Goal: Task Accomplishment & Management: Manage account settings

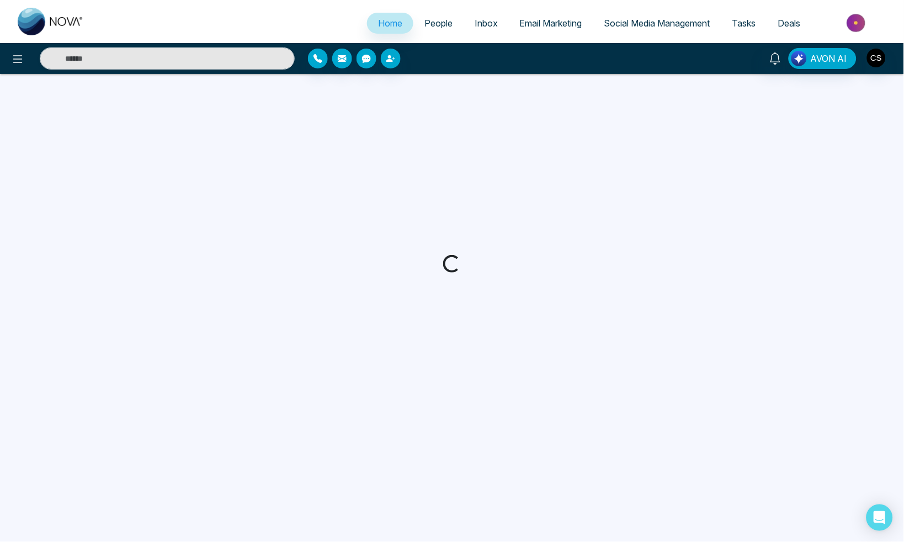
select select "*"
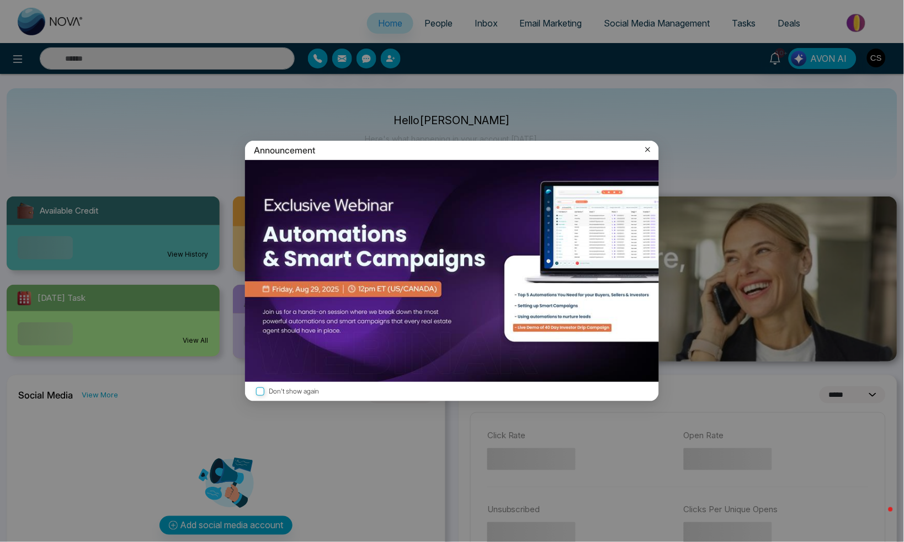
click at [651, 151] on icon at bounding box center [648, 149] width 11 height 11
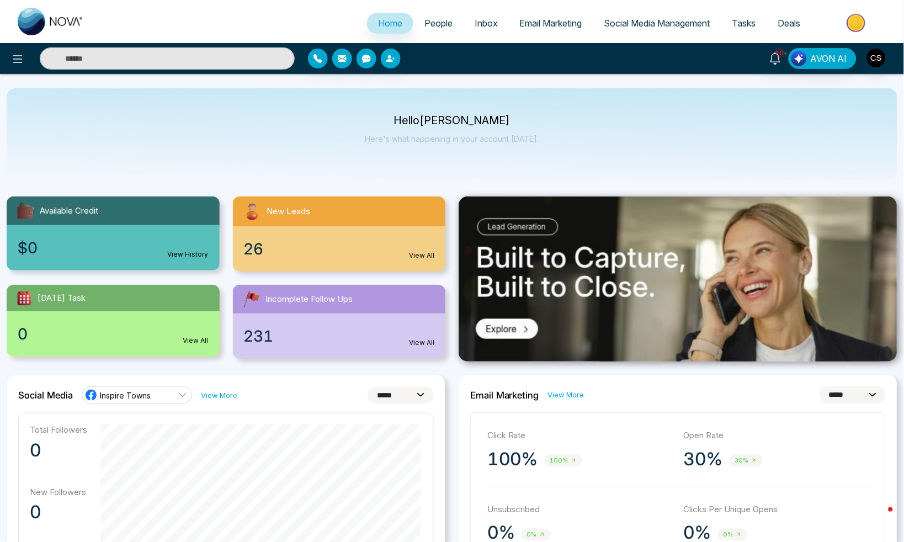
click at [441, 27] on span "People" at bounding box center [439, 23] width 28 height 11
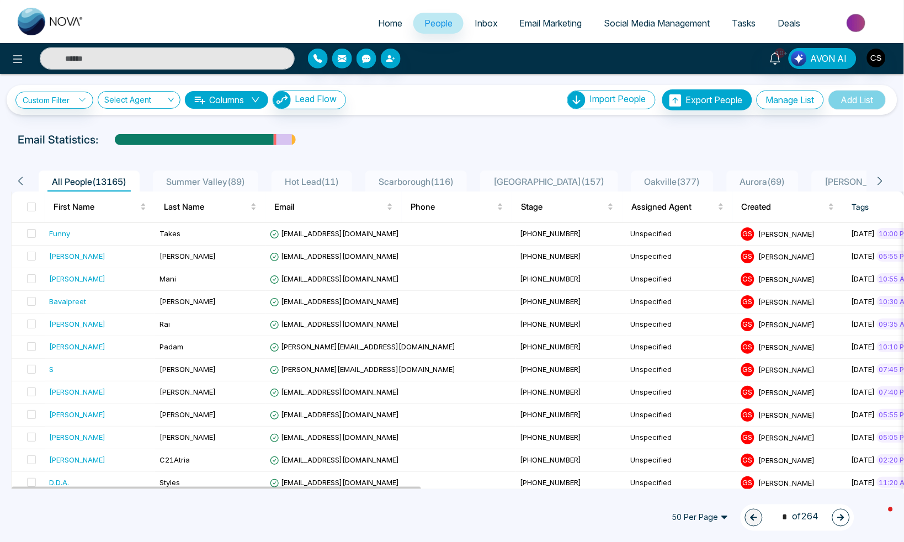
click at [485, 23] on span "Inbox" at bounding box center [486, 23] width 23 height 11
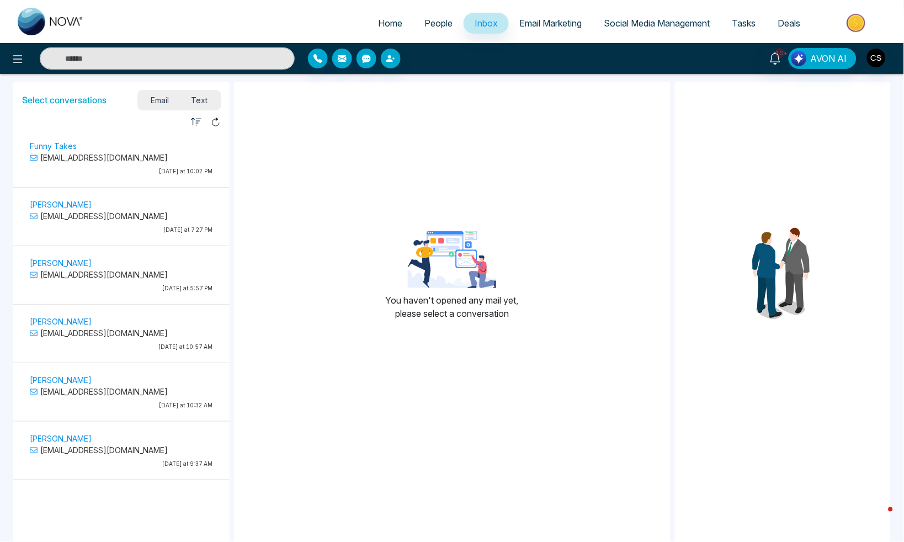
click at [551, 28] on span "Email Marketing" at bounding box center [551, 23] width 62 height 11
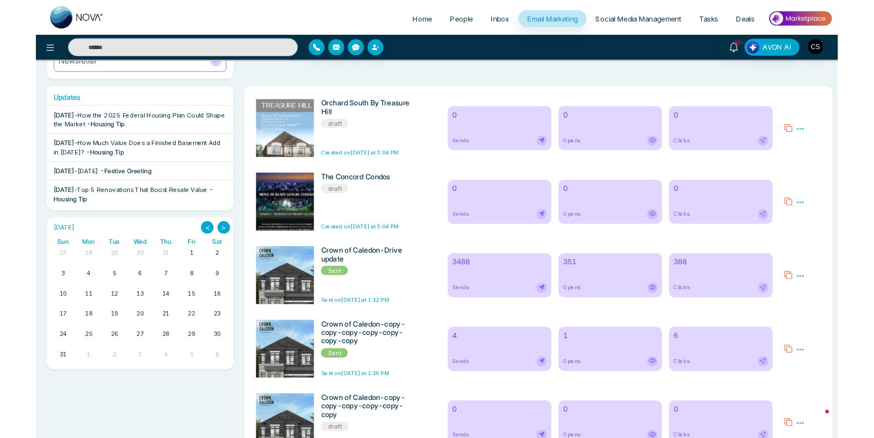
scroll to position [53, 0]
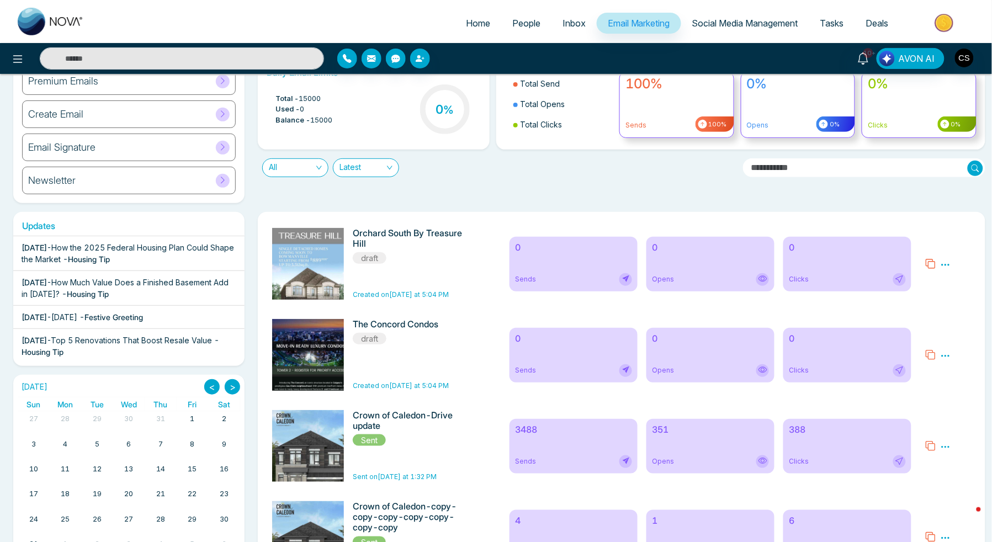
click at [904, 357] on icon at bounding box center [945, 356] width 8 height 2
click at [904, 405] on span "Delete" at bounding box center [962, 403] width 24 height 9
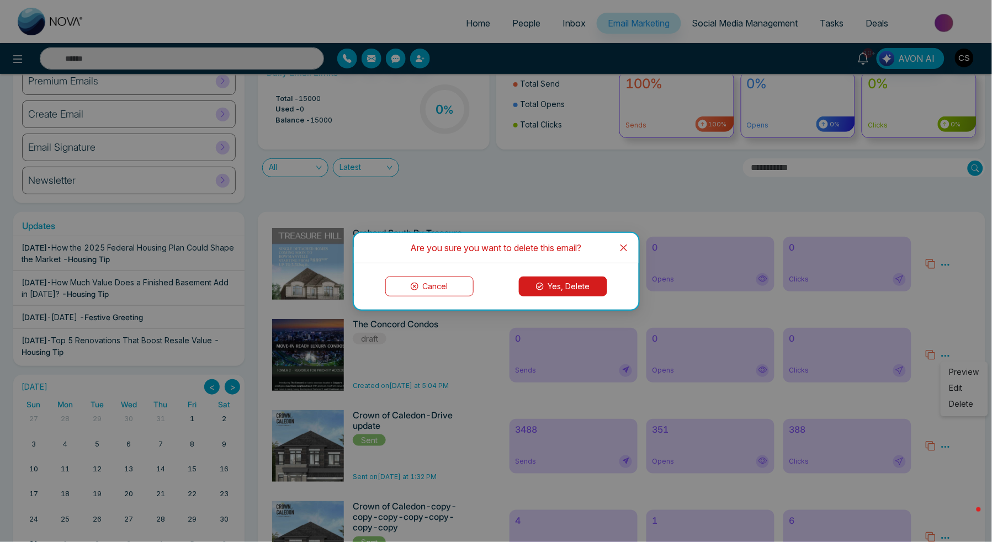
click at [577, 281] on button "Yes, Delete" at bounding box center [563, 287] width 88 height 20
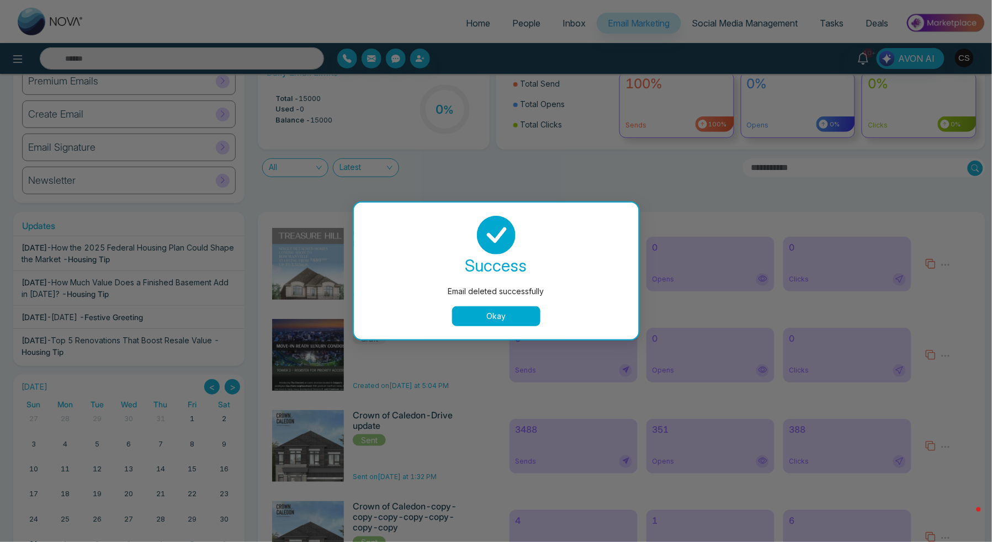
click at [498, 326] on button "Okay" at bounding box center [496, 316] width 88 height 20
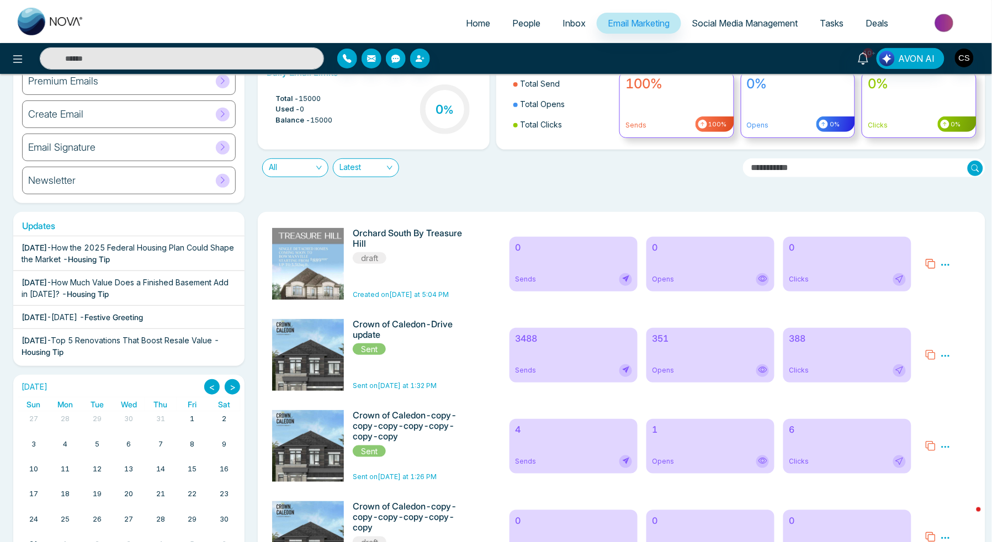
click at [904, 264] on icon at bounding box center [945, 265] width 8 height 2
click at [904, 312] on span "Delete" at bounding box center [962, 312] width 24 height 9
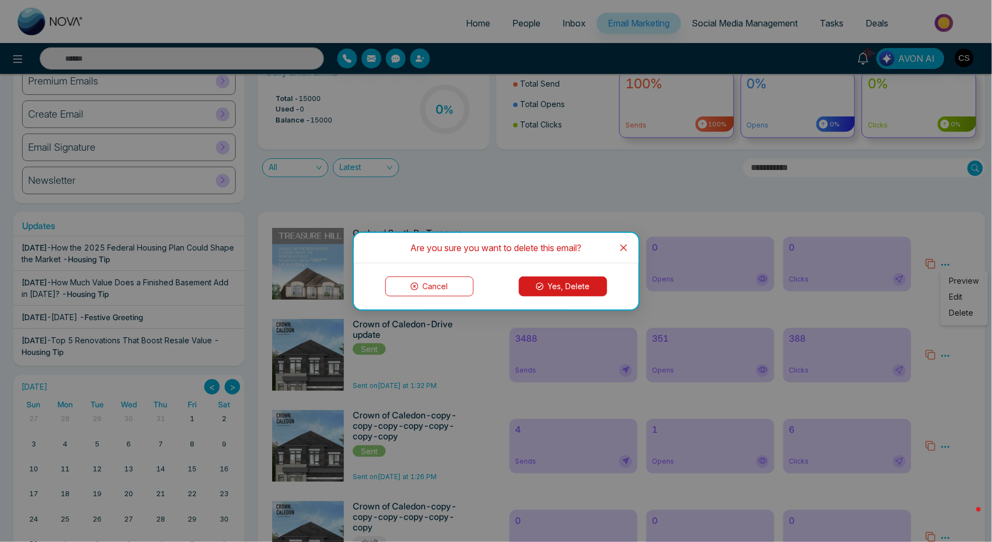
click at [584, 283] on button "Yes, Delete" at bounding box center [563, 287] width 88 height 20
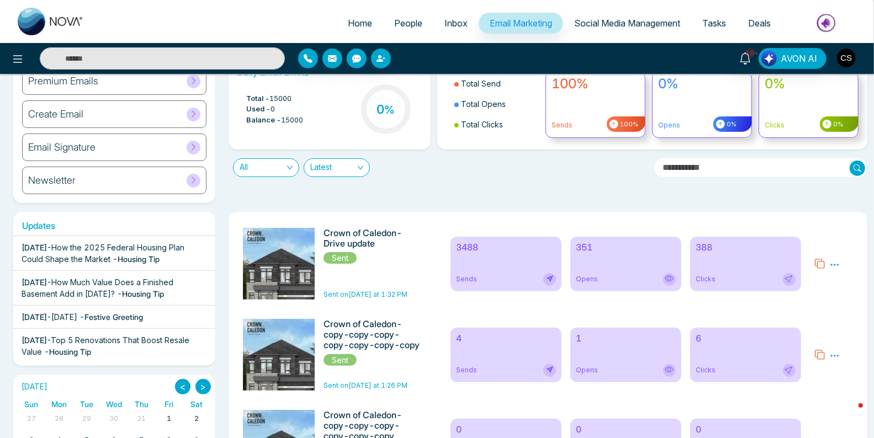
click at [820, 265] on icon at bounding box center [819, 263] width 11 height 11
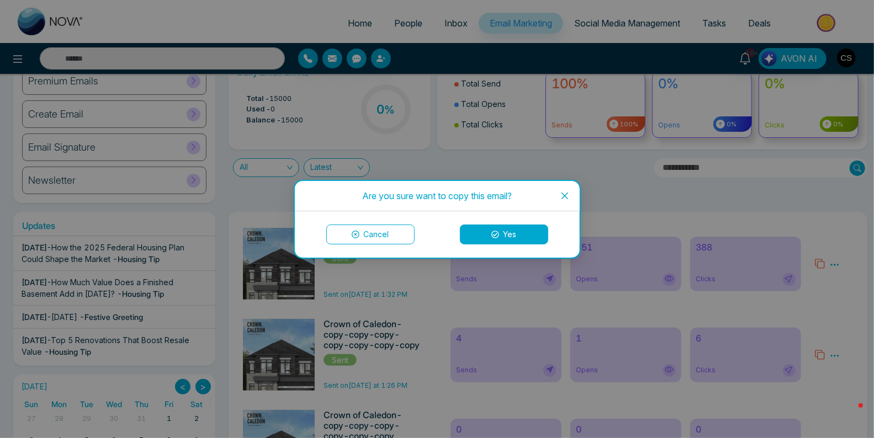
click at [507, 234] on button "Yes" at bounding box center [504, 235] width 88 height 20
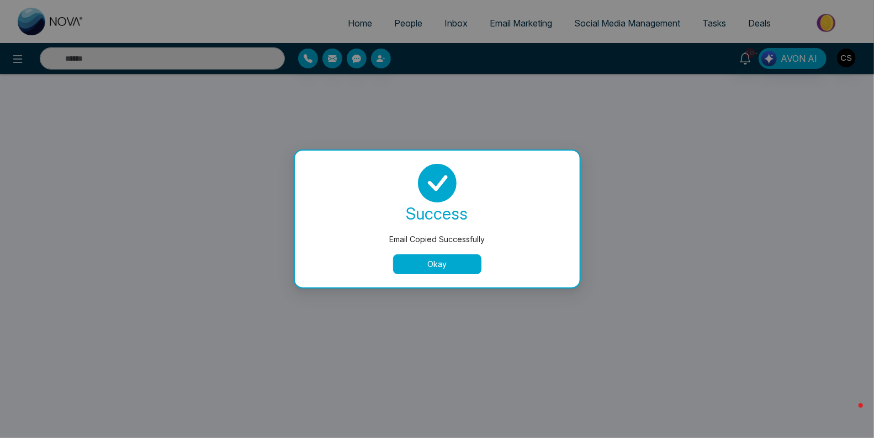
click at [464, 262] on button "Okay" at bounding box center [437, 265] width 88 height 20
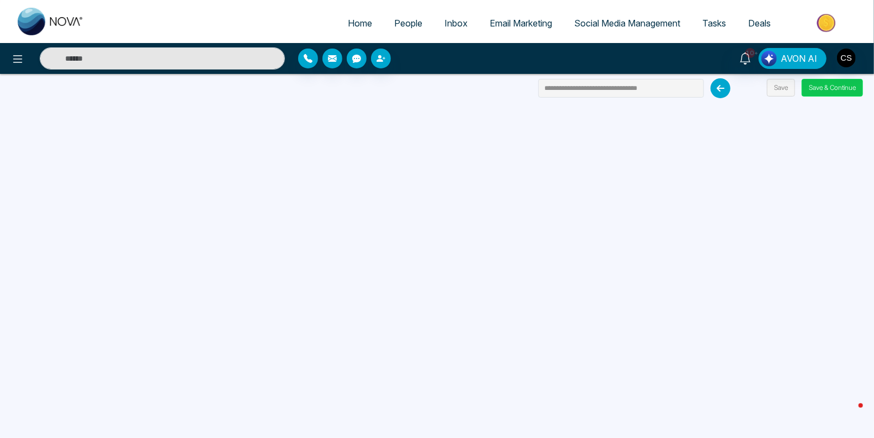
click at [817, 87] on button "Save & Continue" at bounding box center [832, 88] width 61 height 18
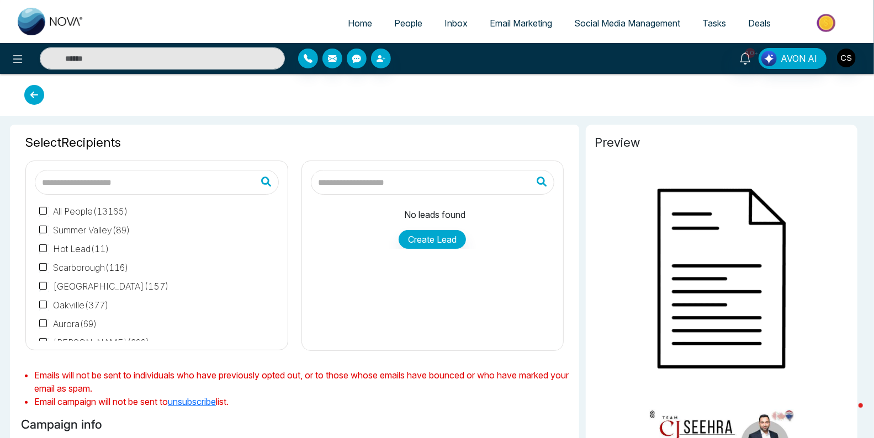
type input "**********"
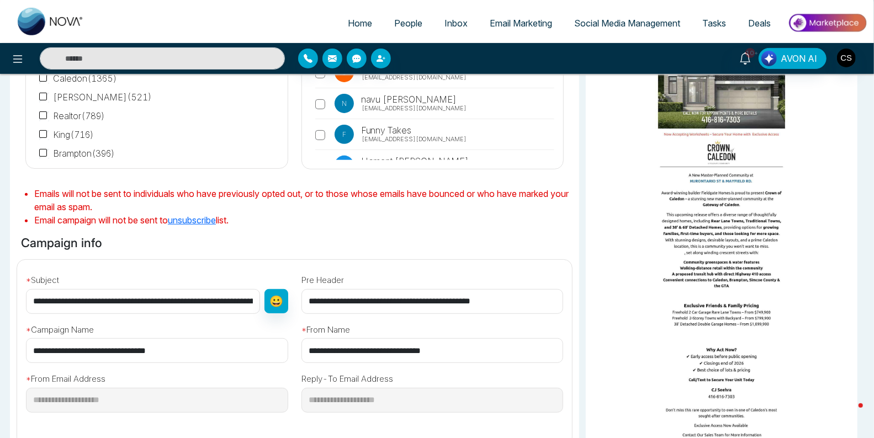
scroll to position [177, 0]
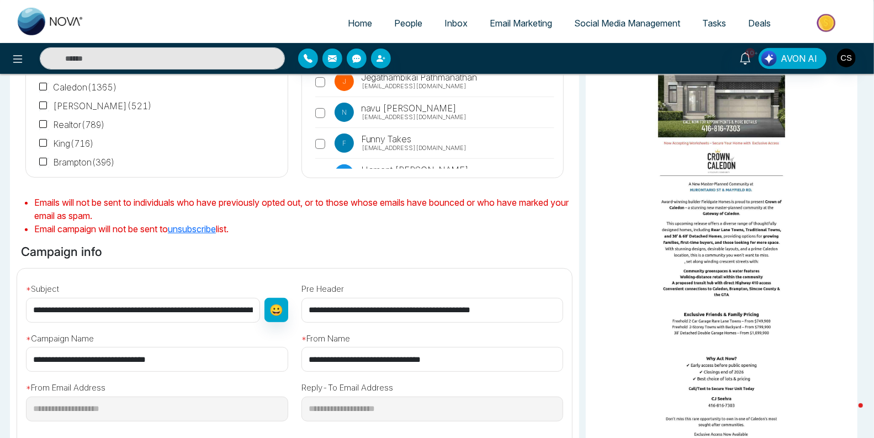
click at [91, 313] on input "**********" at bounding box center [143, 310] width 234 height 25
drag, startPoint x: 130, startPoint y: 309, endPoint x: 96, endPoint y: 310, distance: 33.7
click at [96, 310] on input "**********" at bounding box center [143, 310] width 234 height 25
drag, startPoint x: 123, startPoint y: 309, endPoint x: 13, endPoint y: 308, distance: 109.9
click at [13, 308] on div "**********" at bounding box center [294, 357] width 568 height 177
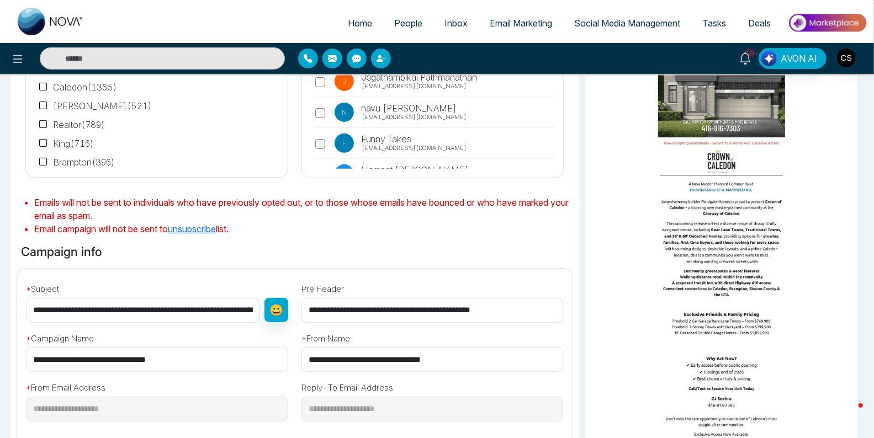
paste input "**********"
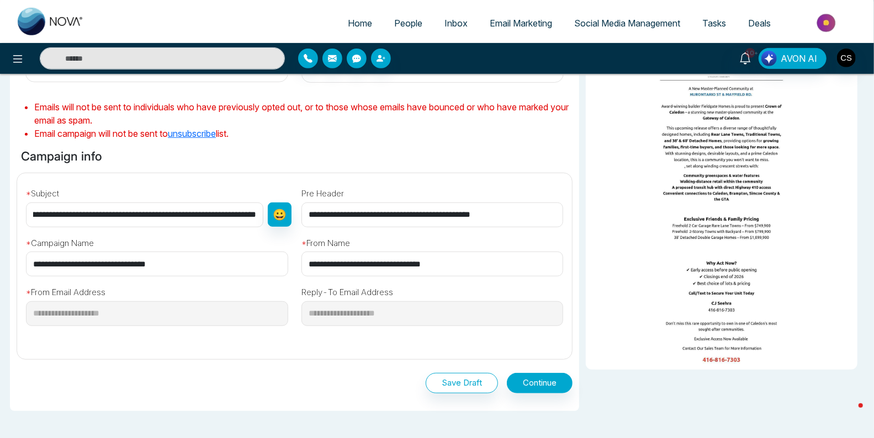
scroll to position [310, 0]
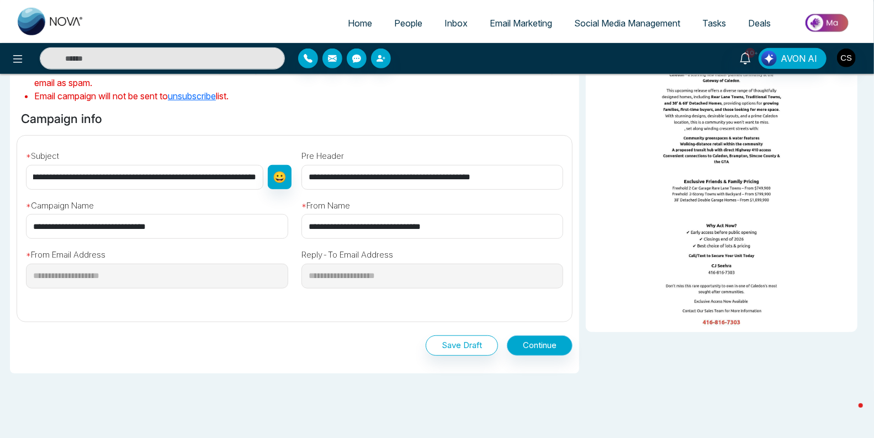
type input "**********"
click at [540, 350] on button "Continue" at bounding box center [540, 346] width 66 height 20
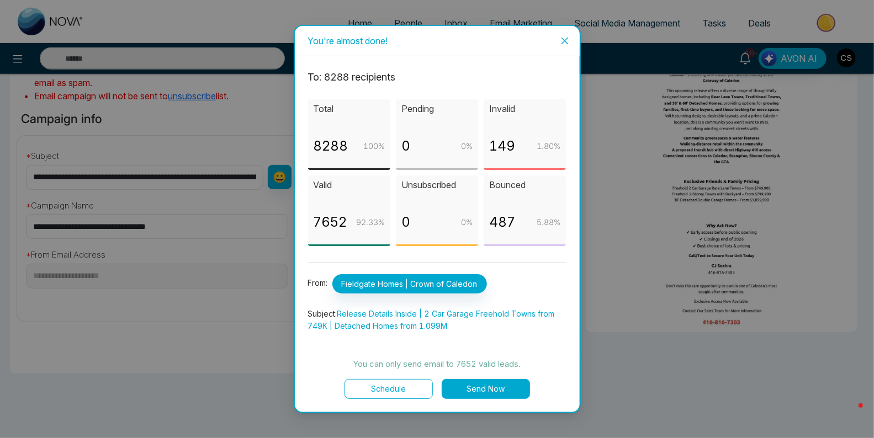
click at [460, 387] on button "Send Now" at bounding box center [486, 389] width 88 height 20
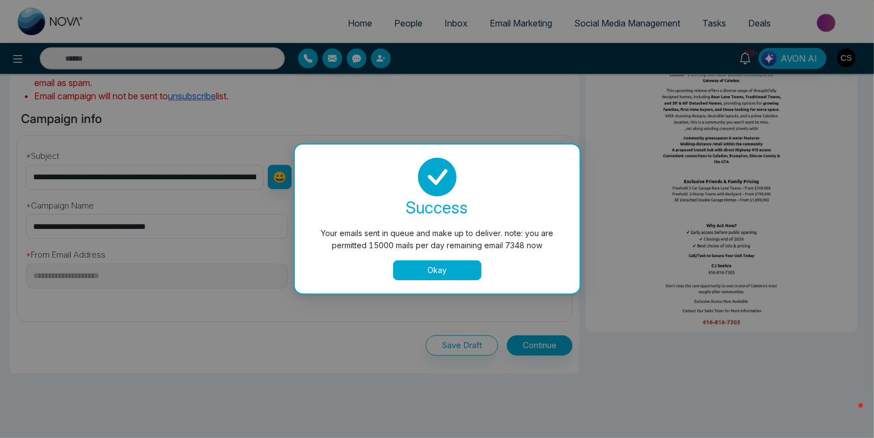
click at [437, 269] on button "Okay" at bounding box center [437, 271] width 88 height 20
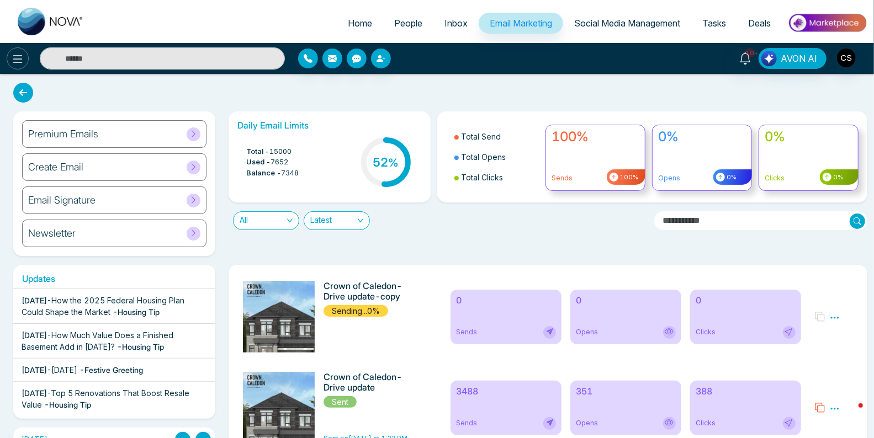
click at [19, 62] on icon at bounding box center [17, 59] width 9 height 8
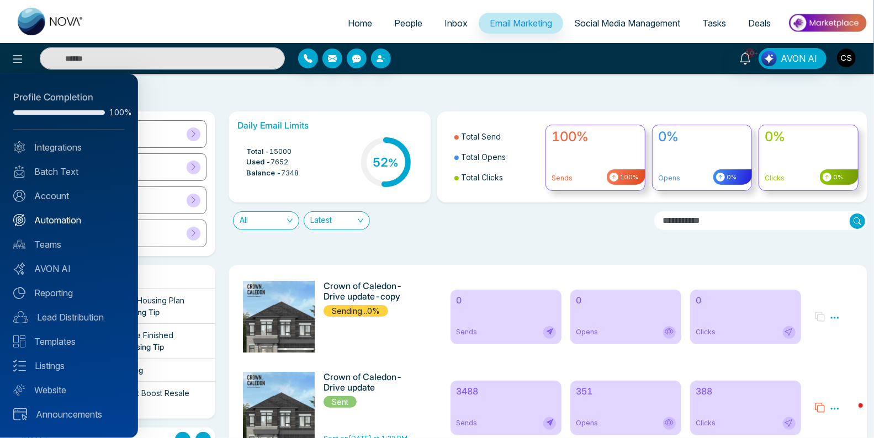
click at [83, 219] on link "Automation" at bounding box center [69, 220] width 112 height 13
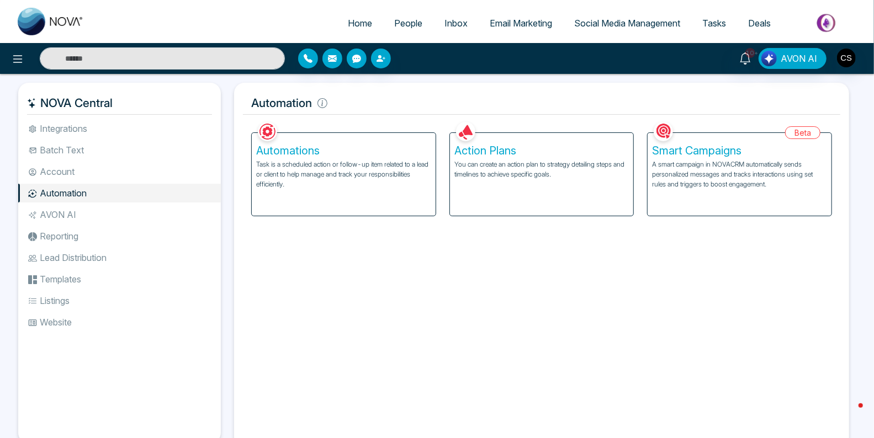
click at [558, 158] on div "Action Plans You can create an action plan to strategy detailing steps and time…" at bounding box center [542, 174] width 184 height 83
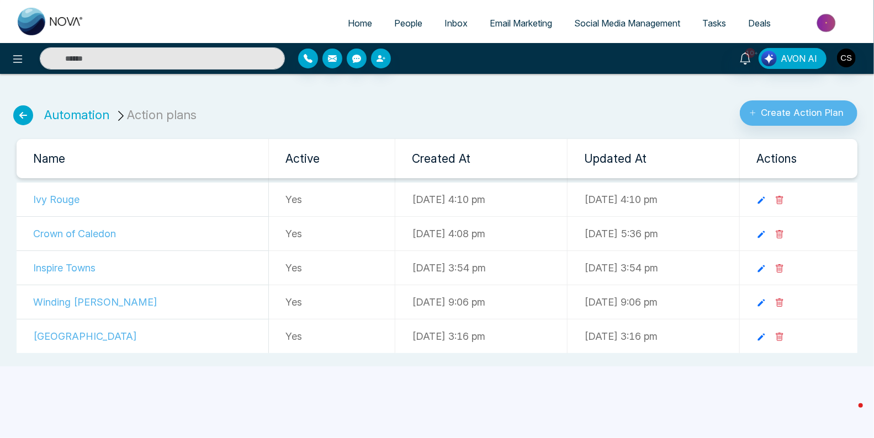
click at [58, 233] on td "Crown of Caledon" at bounding box center [143, 234] width 252 height 34
click at [766, 234] on icon at bounding box center [761, 235] width 10 height 10
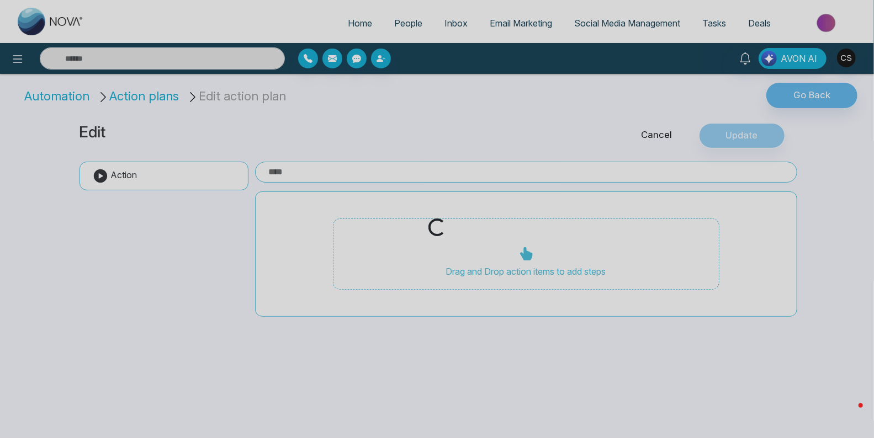
type input "**********"
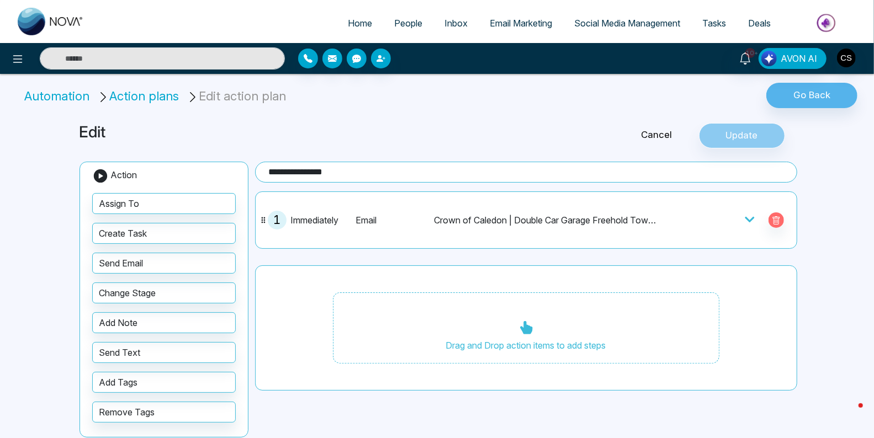
click at [746, 217] on icon at bounding box center [749, 220] width 9 height 6
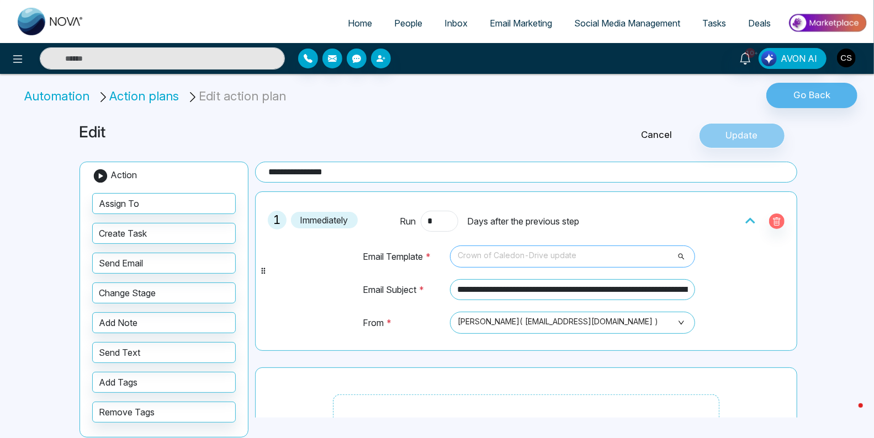
click at [650, 256] on span "Crown of Caledon-Drive update" at bounding box center [573, 256] width 230 height 19
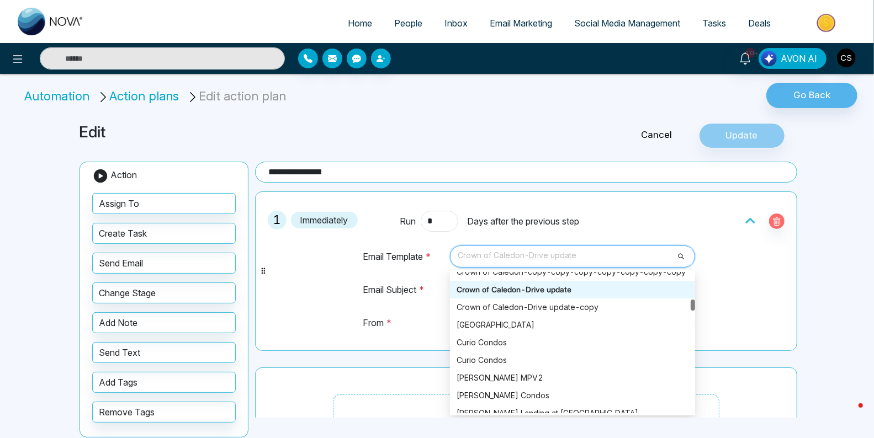
scroll to position [2587, 0]
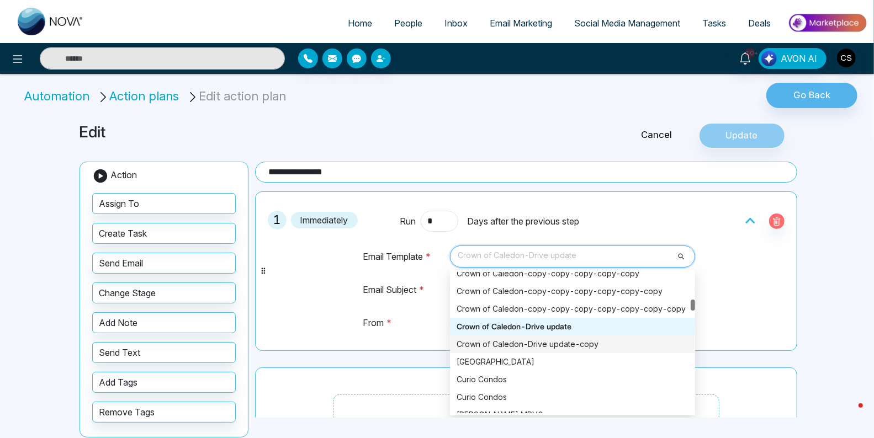
click at [594, 343] on div "Crown of Caledon-Drive update-copy" at bounding box center [573, 344] width 232 height 12
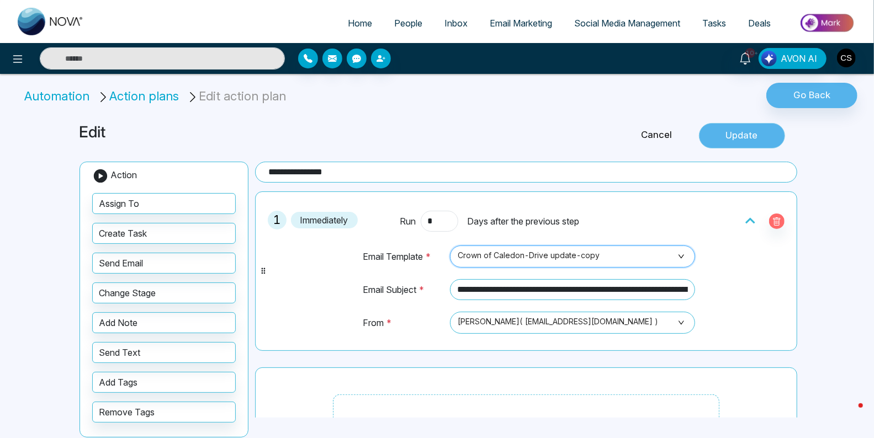
click at [776, 134] on button "Update" at bounding box center [742, 135] width 86 height 25
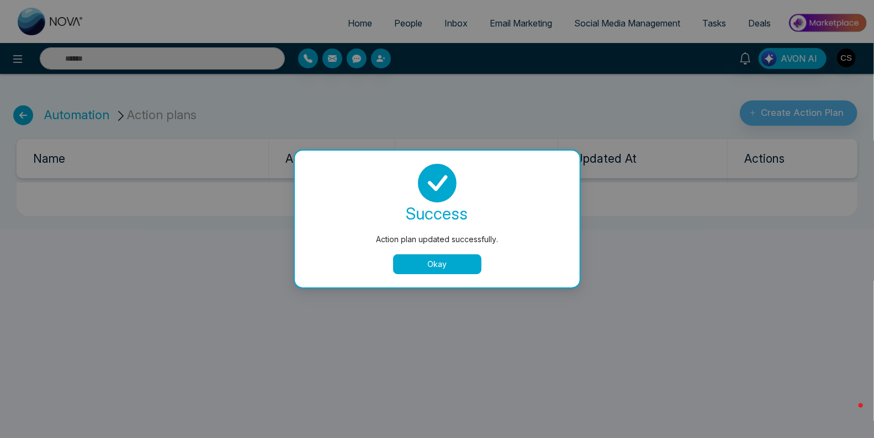
click at [458, 264] on button "Okay" at bounding box center [437, 265] width 88 height 20
